Goal: Task Accomplishment & Management: Manage account settings

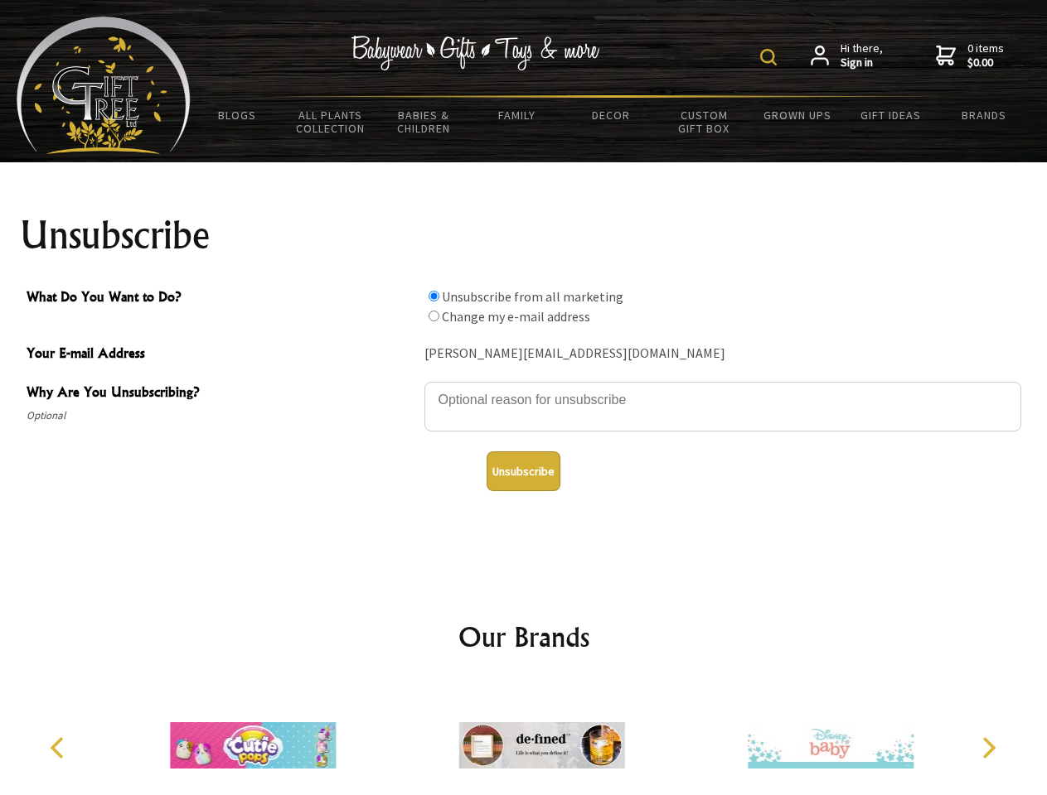
click at [771, 57] on img at bounding box center [768, 57] width 17 height 17
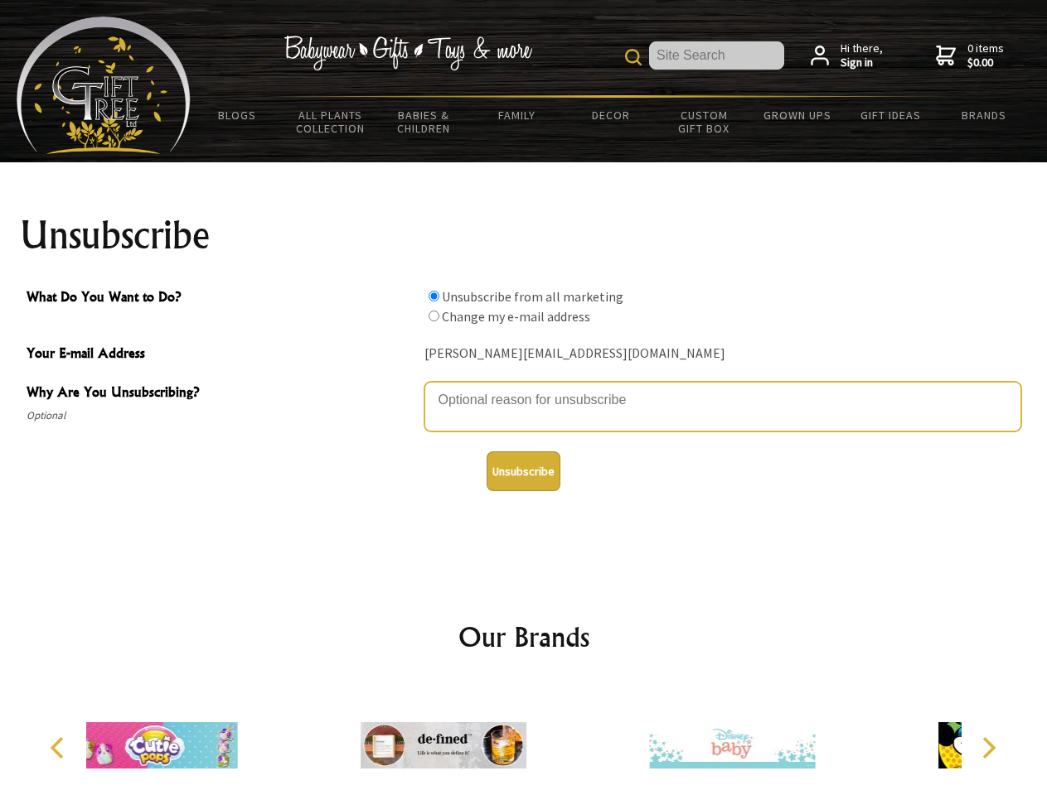
click at [524, 388] on textarea "Why Are You Unsubscribing?" at bounding box center [722, 407] width 597 height 50
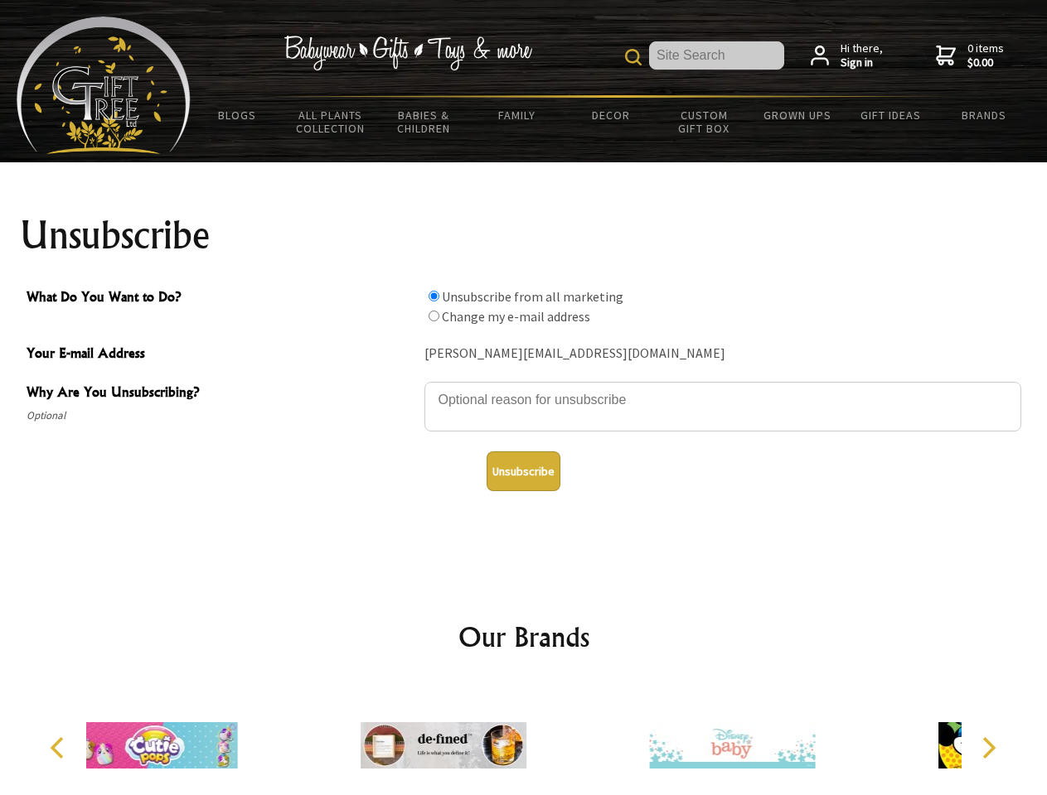
click at [433, 296] on input "What Do You Want to Do?" at bounding box center [433, 296] width 11 height 11
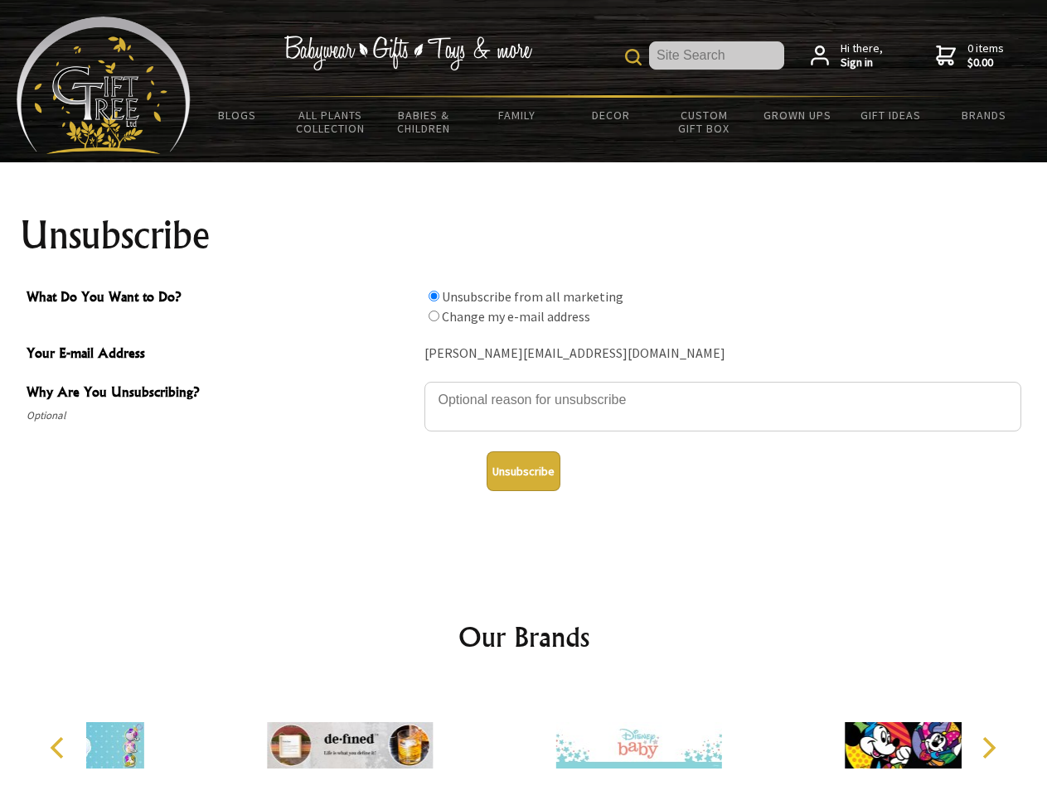
click at [433, 316] on input "What Do You Want to Do?" at bounding box center [433, 316] width 11 height 11
radio input "true"
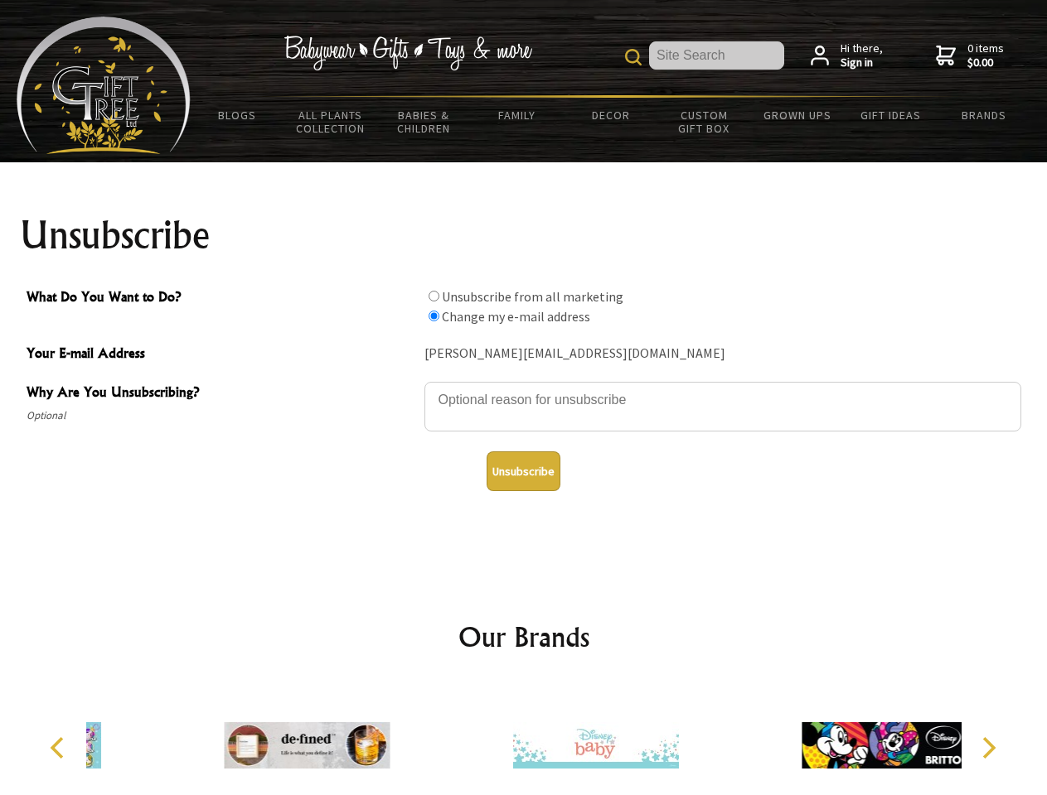
click at [523, 471] on button "Unsubscribe" at bounding box center [523, 472] width 74 height 40
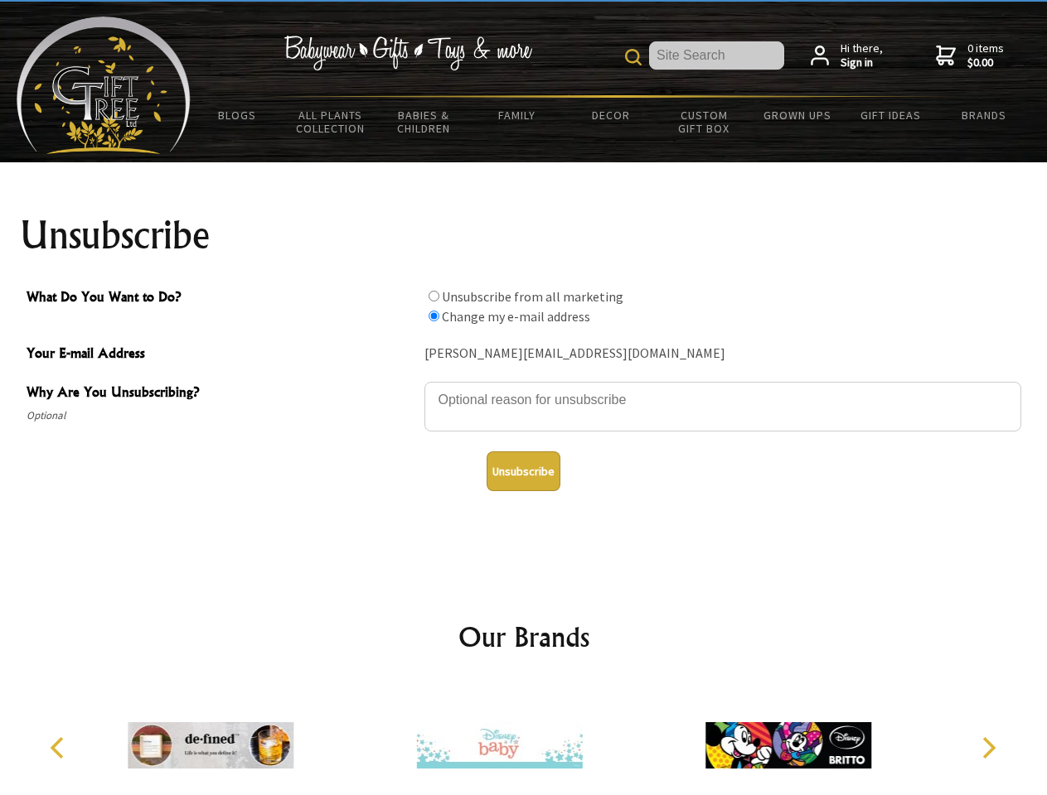
click at [60, 748] on icon "Previous" at bounding box center [59, 748] width 22 height 22
click at [988, 748] on icon "Next" at bounding box center [987, 748] width 22 height 22
